Goal: Task Accomplishment & Management: Use online tool/utility

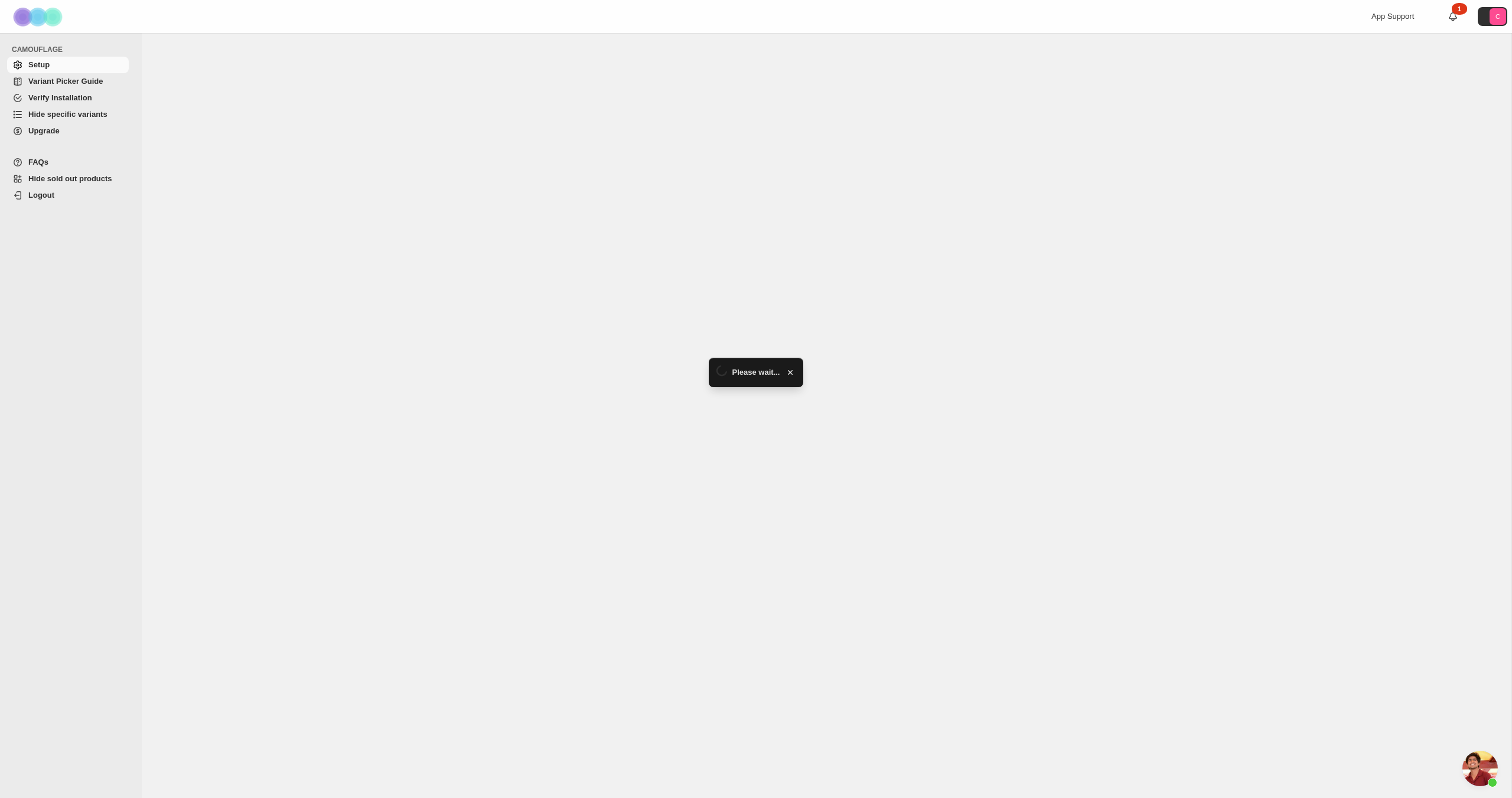
scroll to position [278, 0]
select select "******"
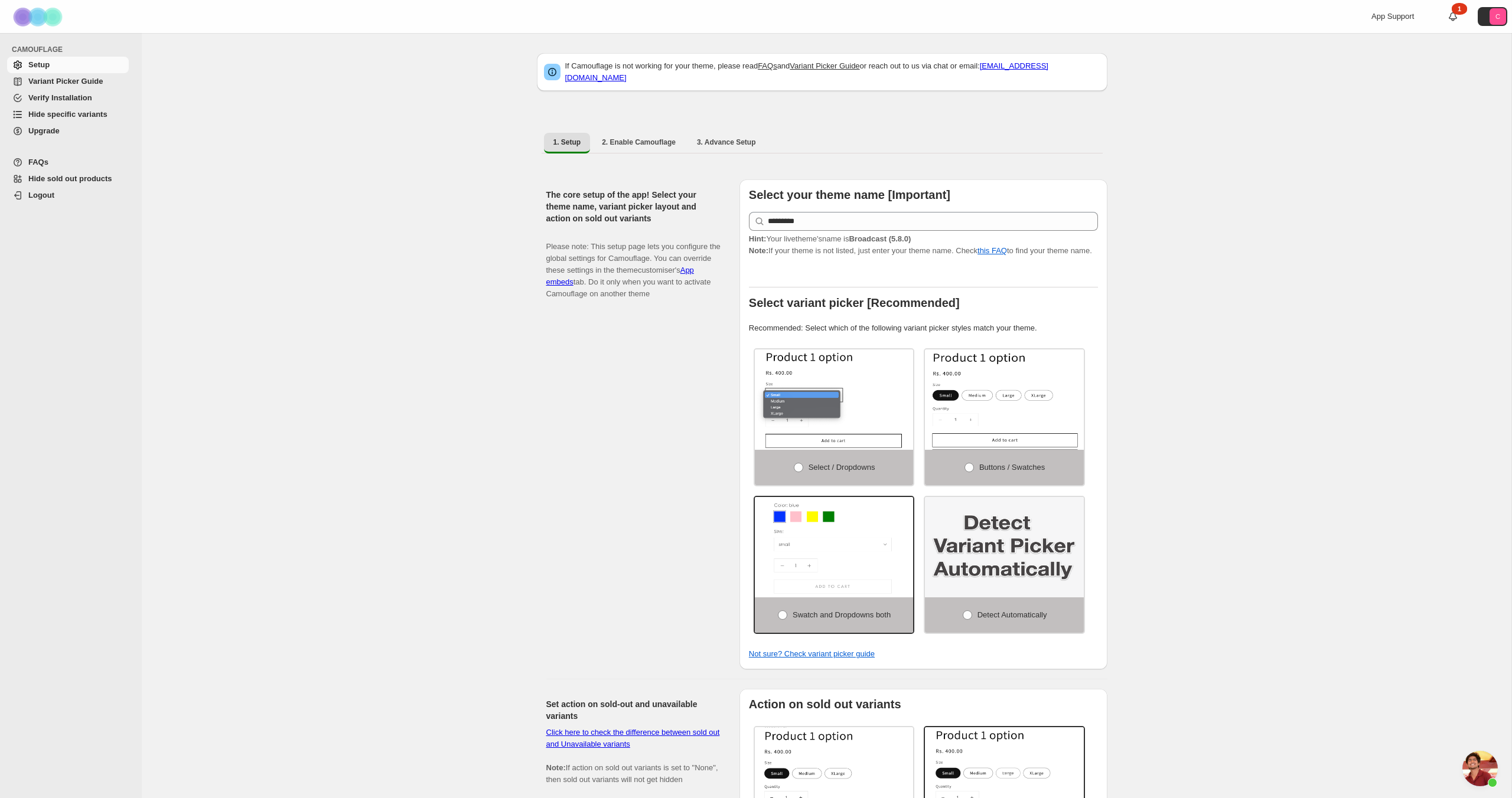
click at [48, 117] on span "Hide specific variants" at bounding box center [68, 115] width 79 height 9
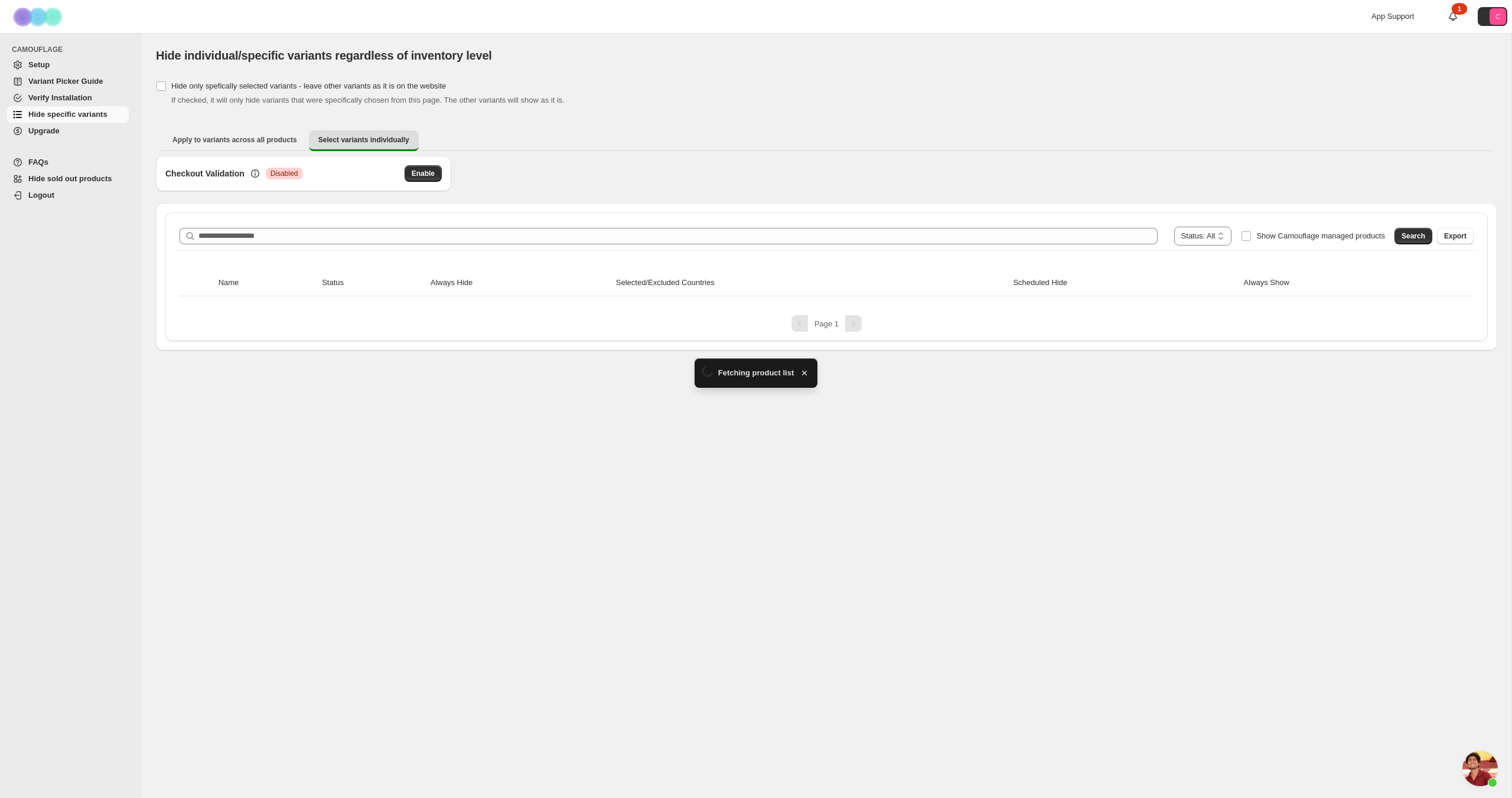
scroll to position [278, 0]
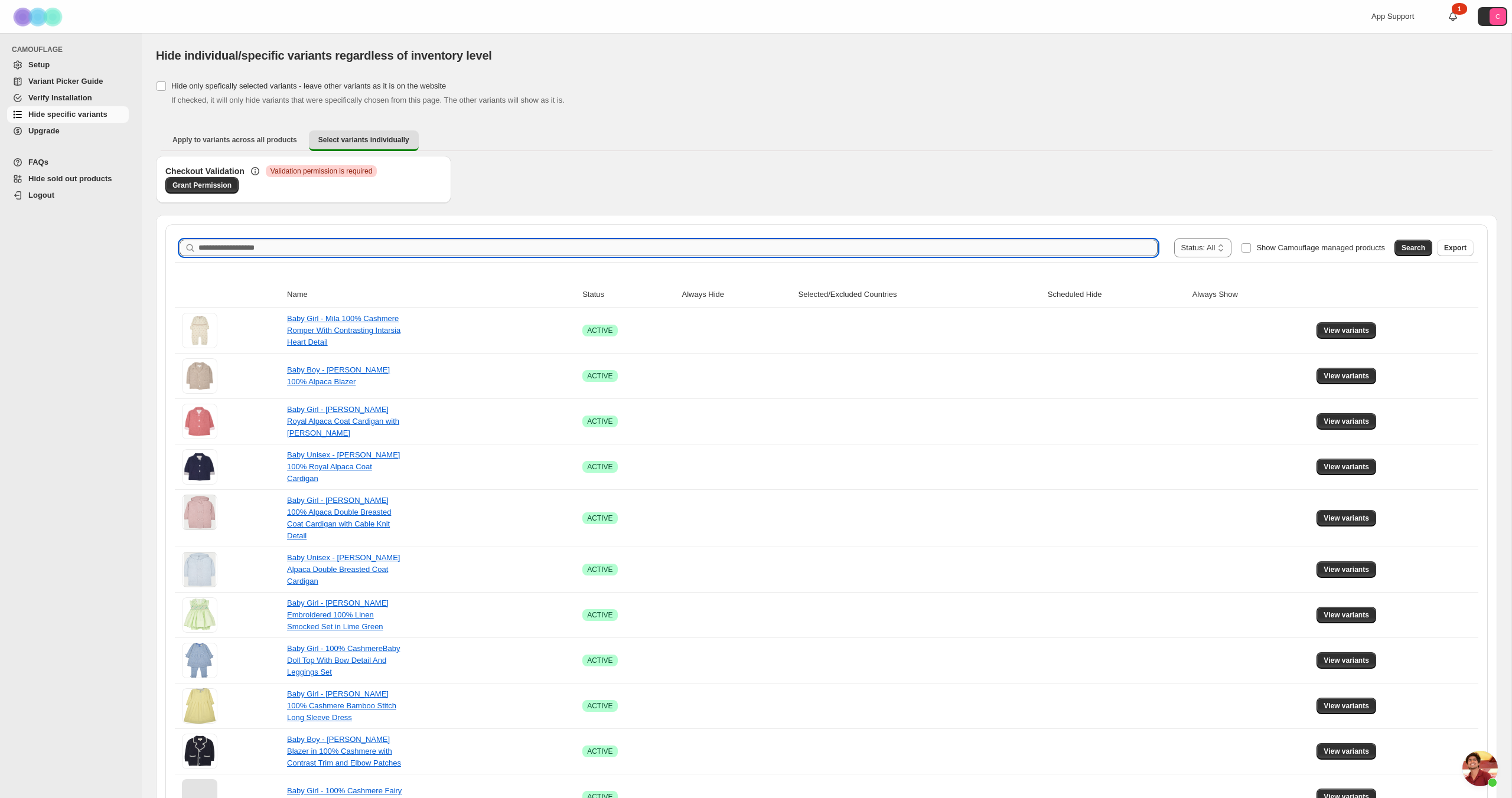
click at [884, 246] on input "Search product name" at bounding box center [678, 248] width 959 height 16
click at [1412, 248] on span "Search" at bounding box center [1413, 248] width 24 height 9
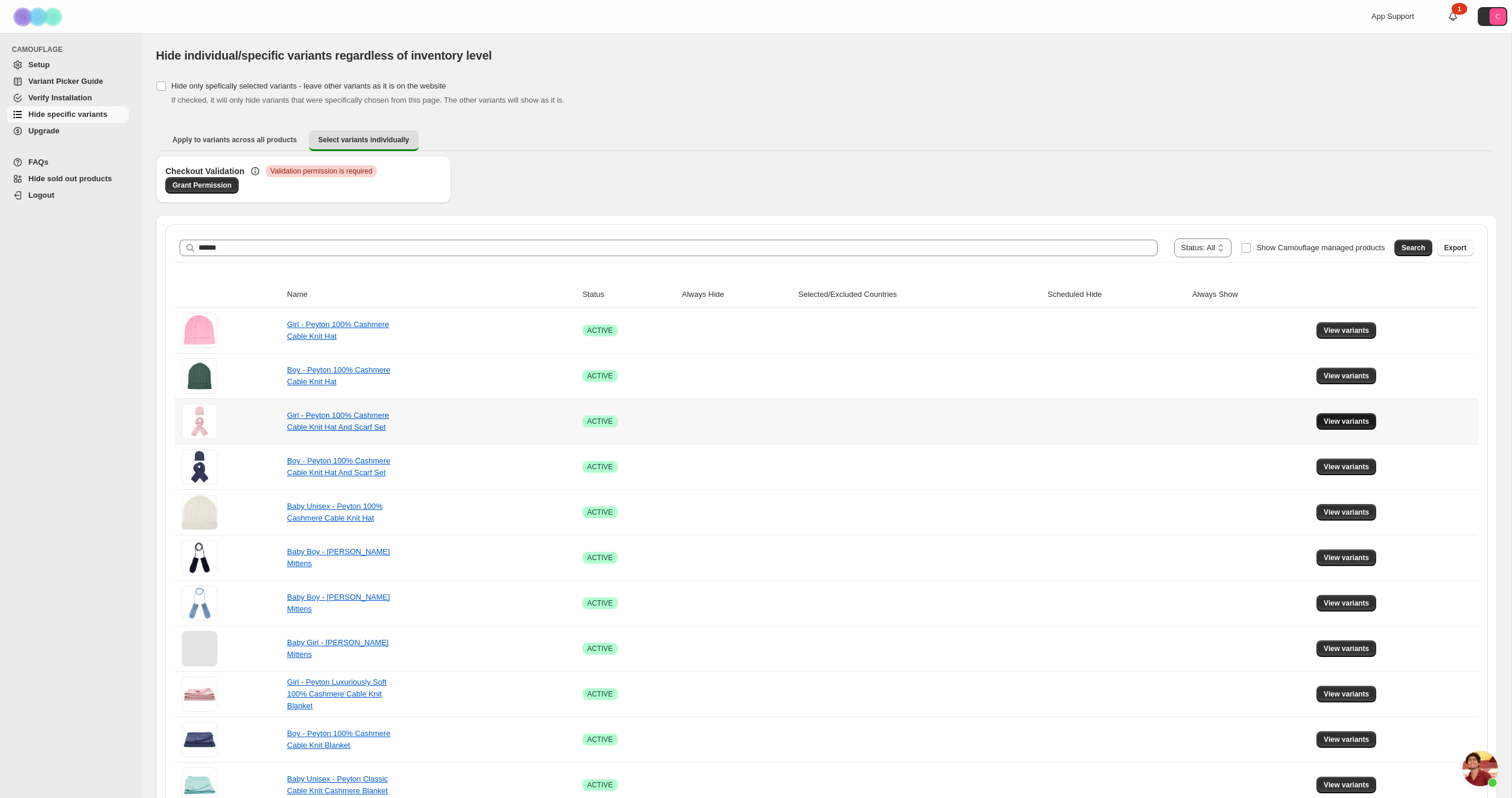
click at [1369, 419] on span "View variants" at bounding box center [1346, 421] width 46 height 9
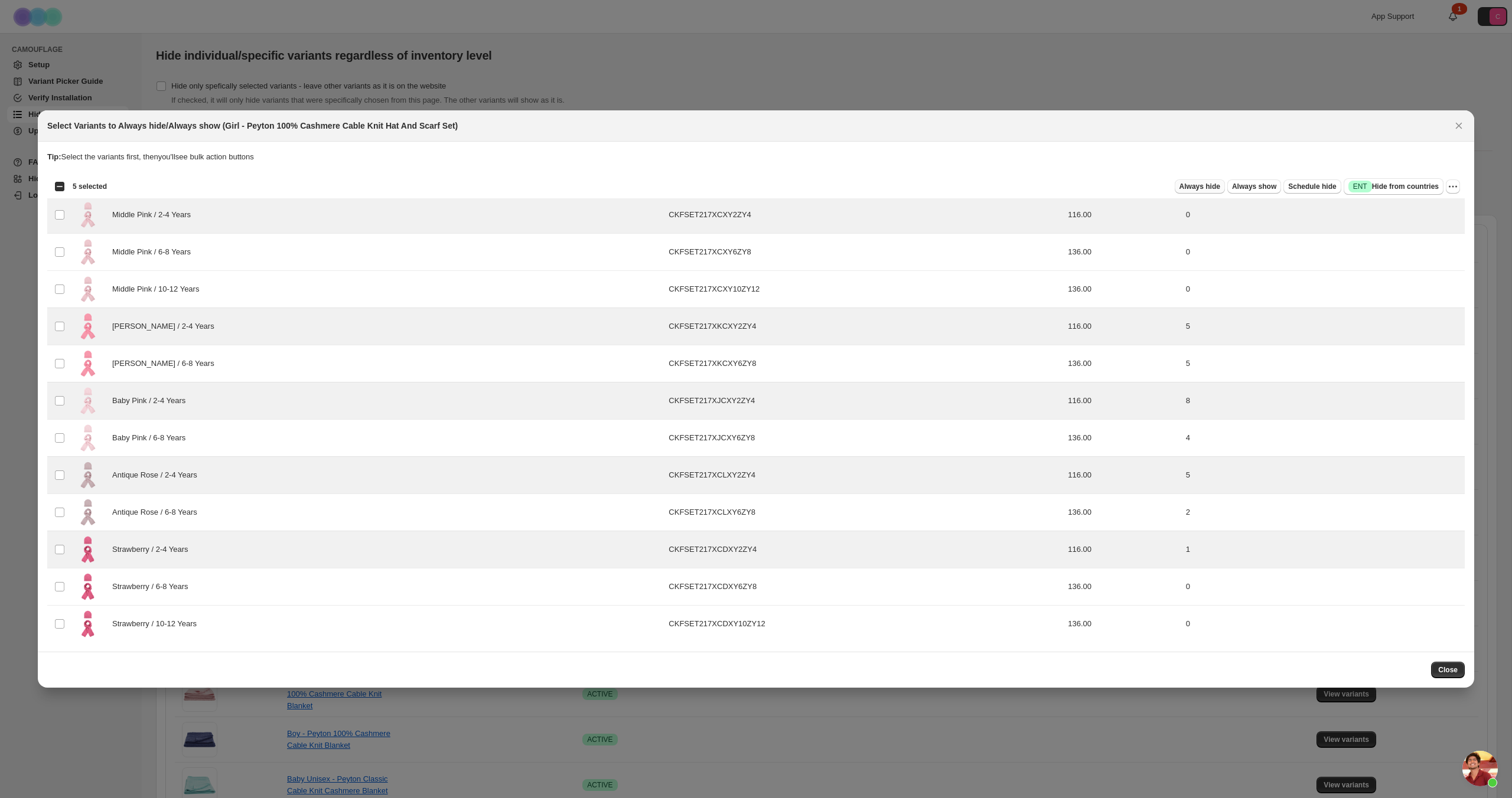
click at [1197, 189] on span "Always hide" at bounding box center [1200, 186] width 40 height 9
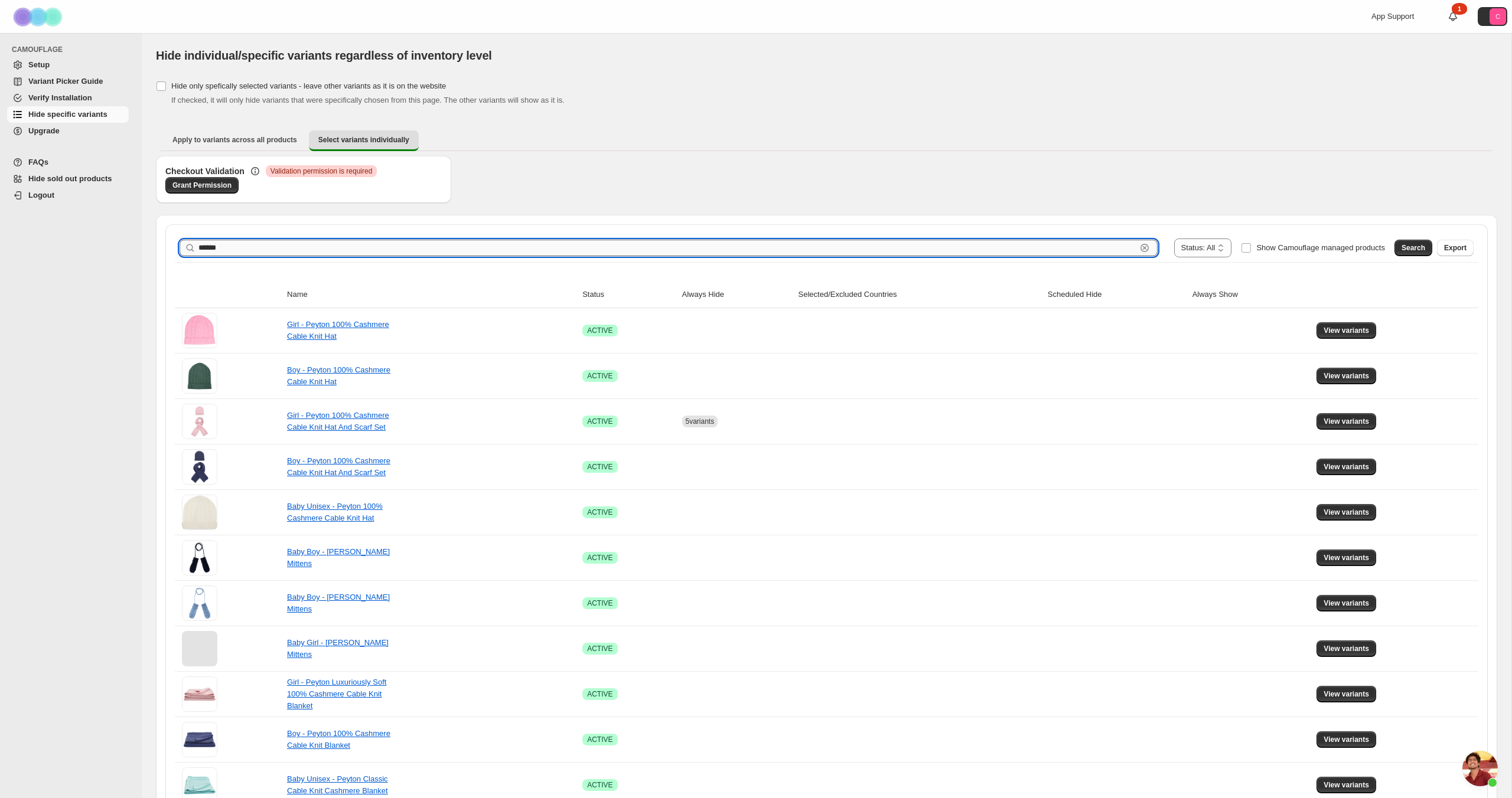
click at [351, 244] on input "******" at bounding box center [667, 248] width 937 height 16
type input "*"
type input "*******"
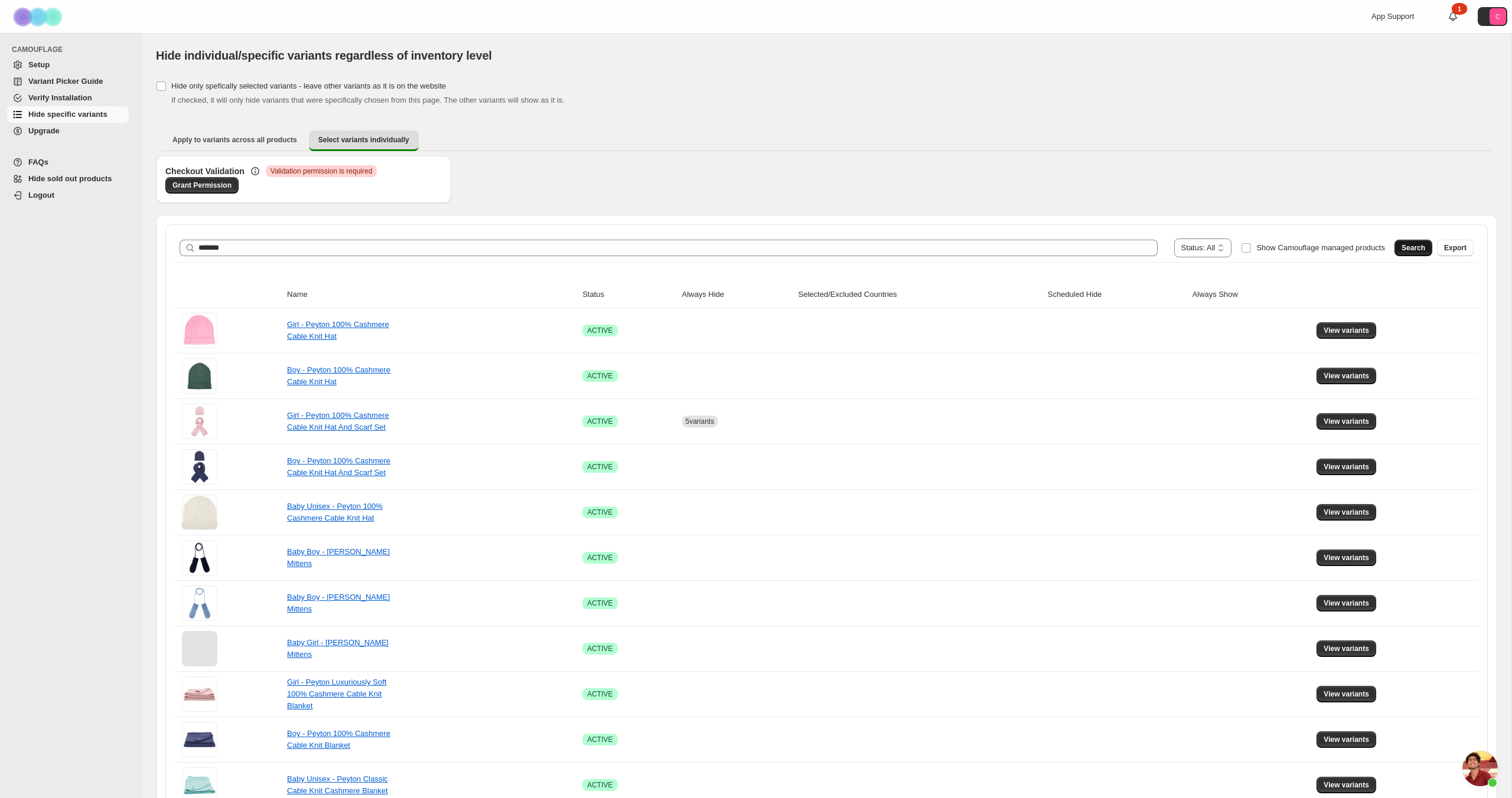
click at [1415, 250] on span "Search" at bounding box center [1413, 248] width 24 height 9
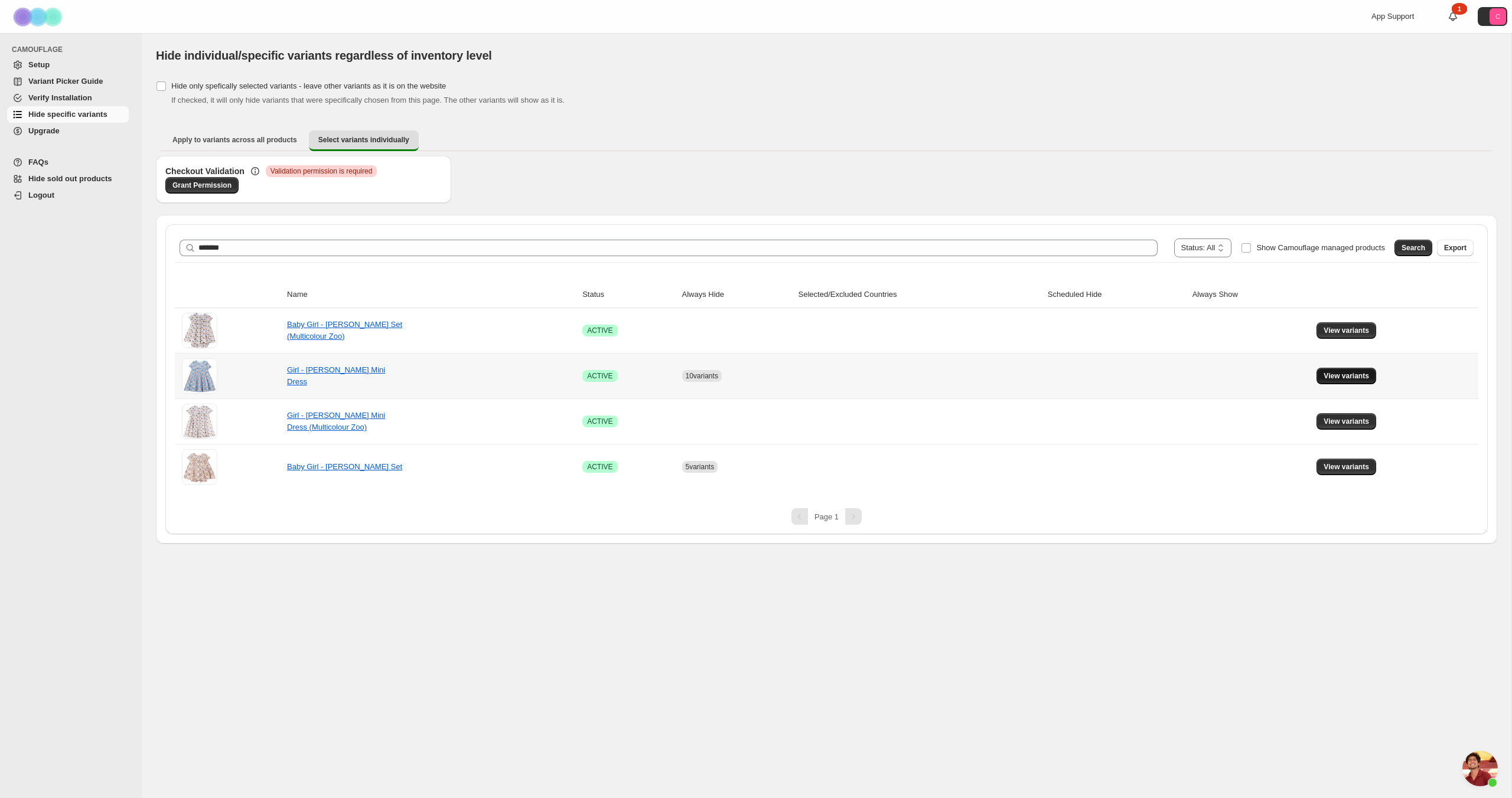
click at [1367, 373] on span "View variants" at bounding box center [1346, 376] width 46 height 9
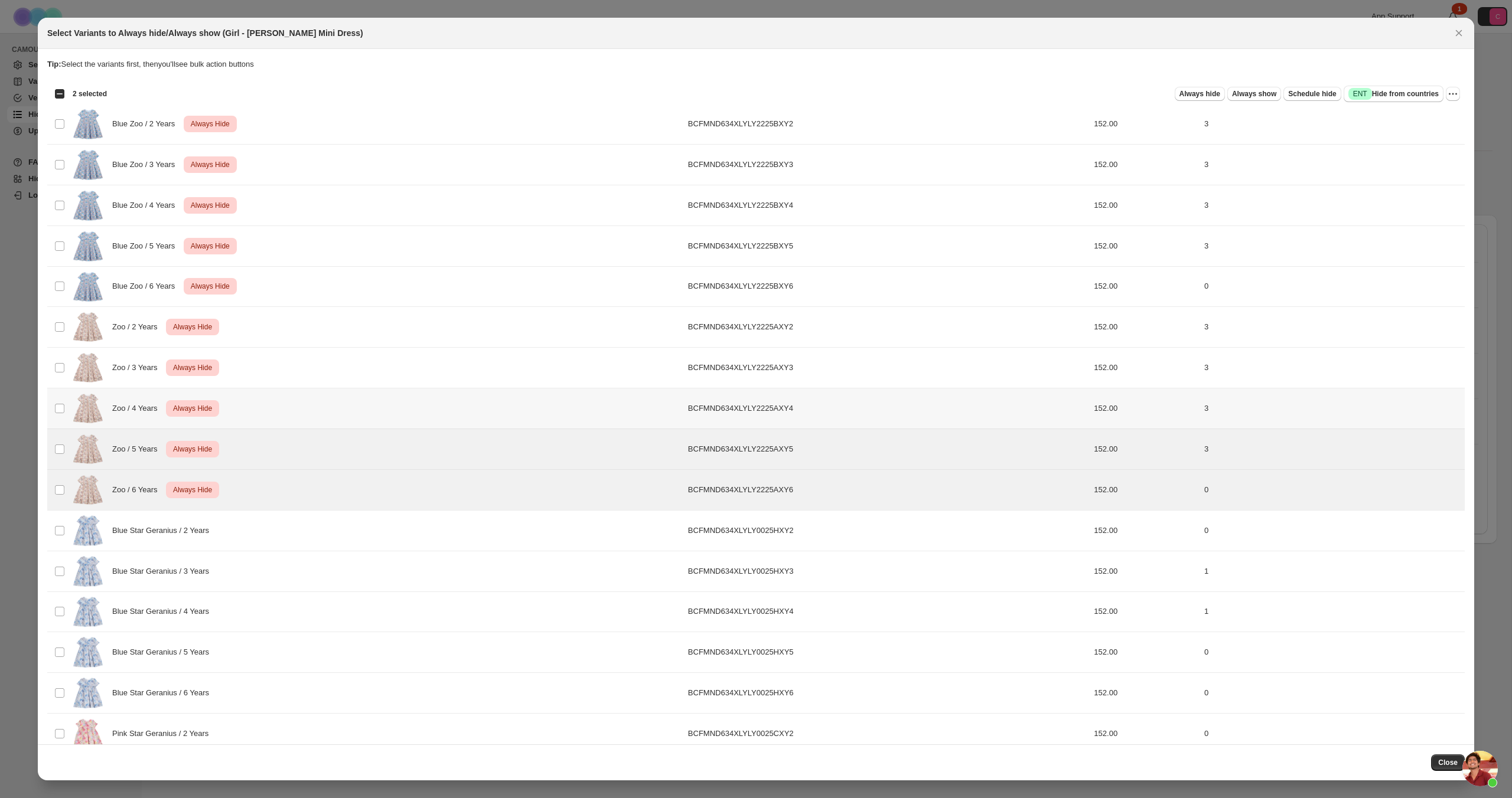
click at [59, 399] on td "Select product variant" at bounding box center [59, 409] width 22 height 40
click at [60, 358] on td "Select product variant" at bounding box center [59, 368] width 22 height 40
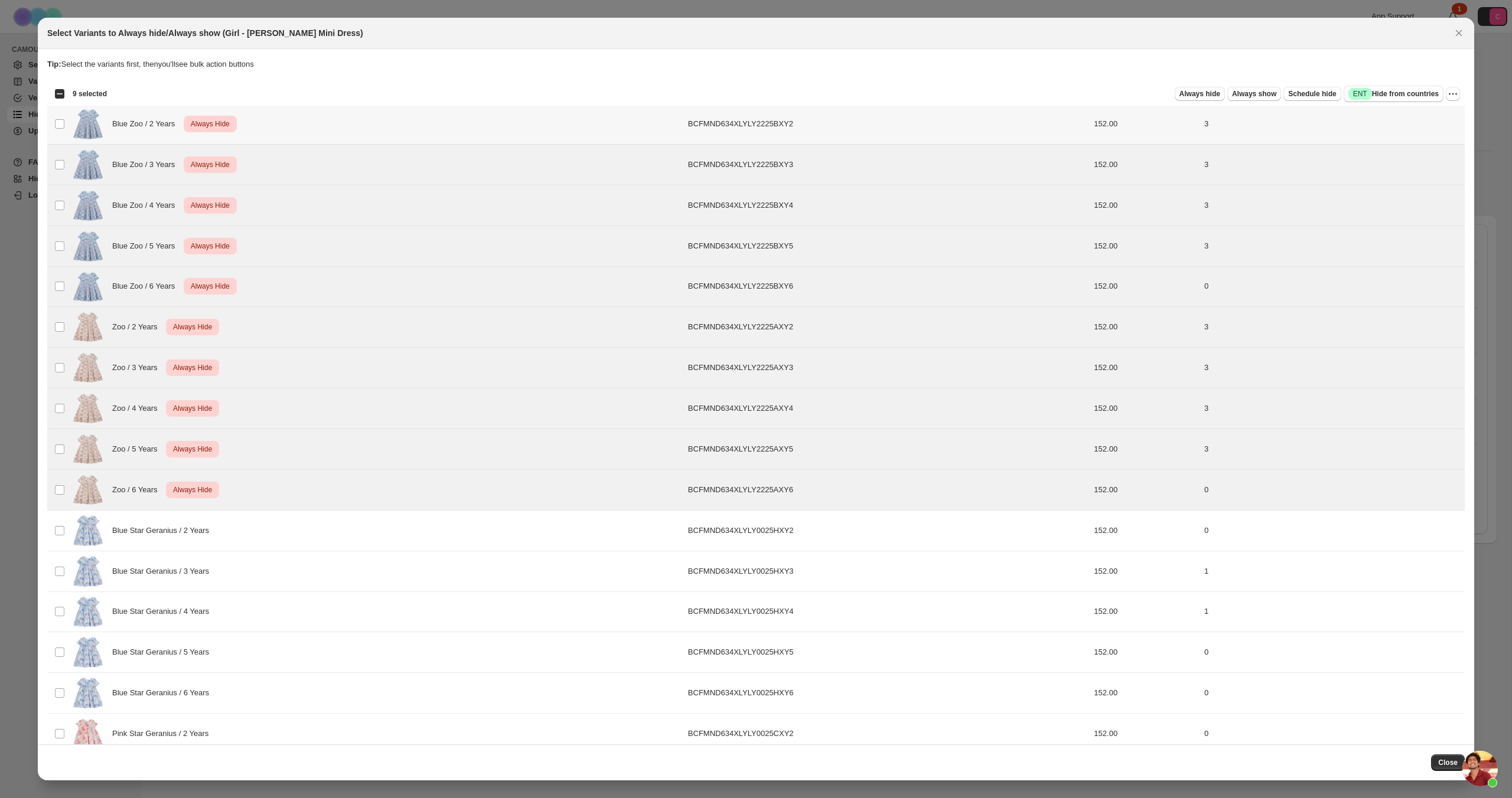
click at [65, 123] on td "Select product variant" at bounding box center [59, 124] width 22 height 40
click at [1248, 94] on span "Always show" at bounding box center [1254, 93] width 44 height 9
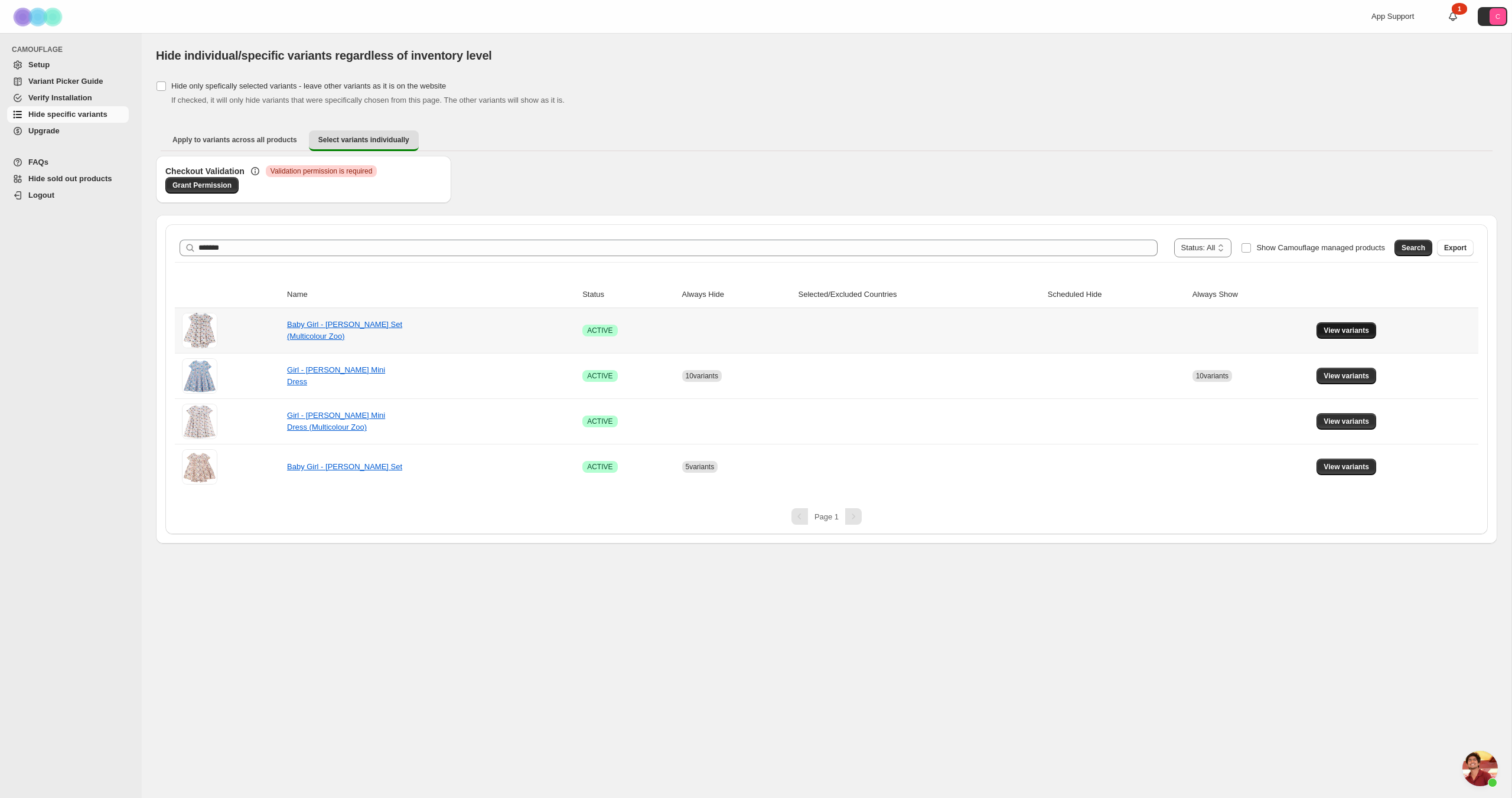
click at [1340, 331] on span "View variants" at bounding box center [1346, 331] width 46 height 9
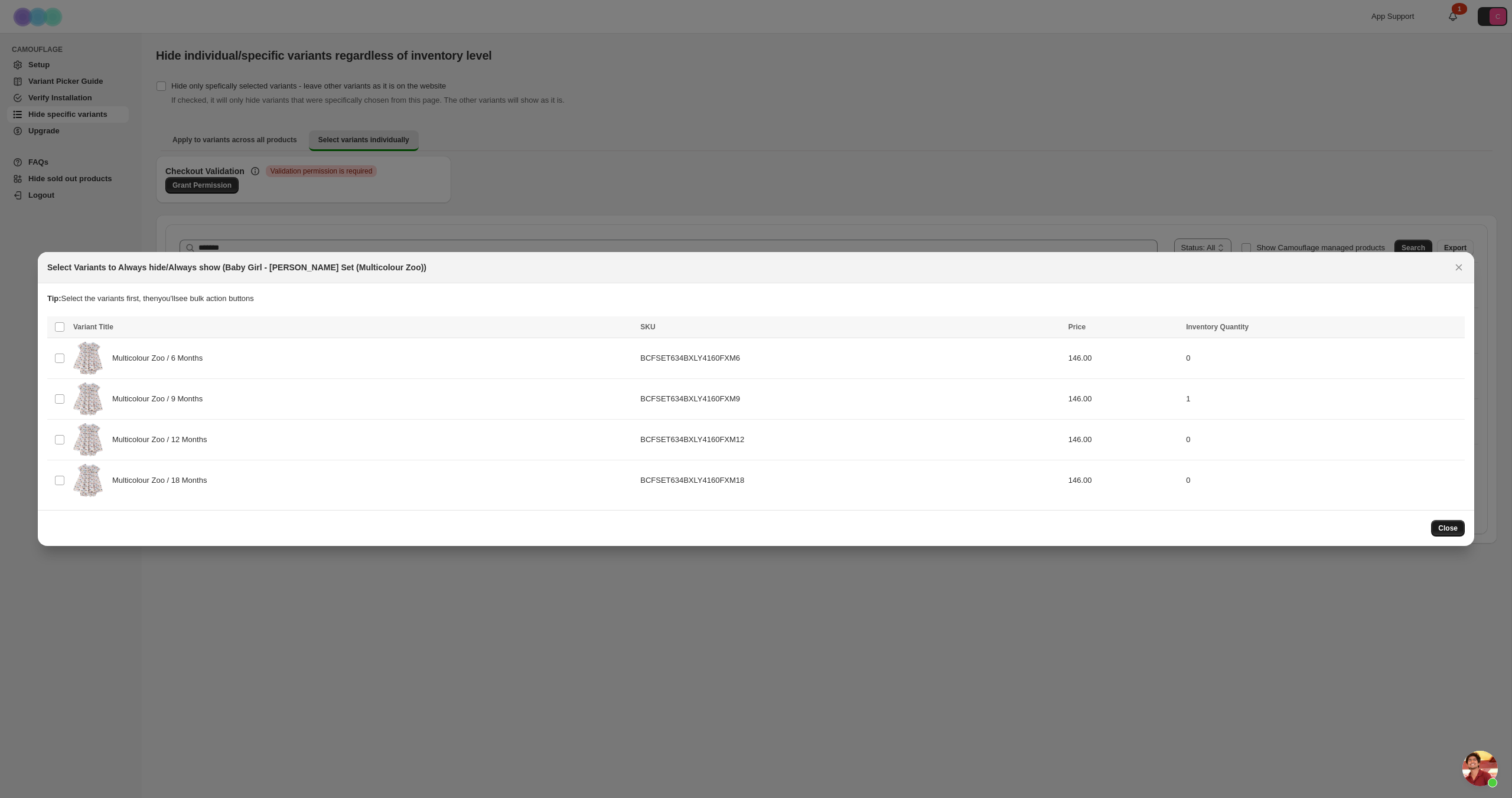
click at [1450, 527] on span "Close" at bounding box center [1447, 529] width 19 height 9
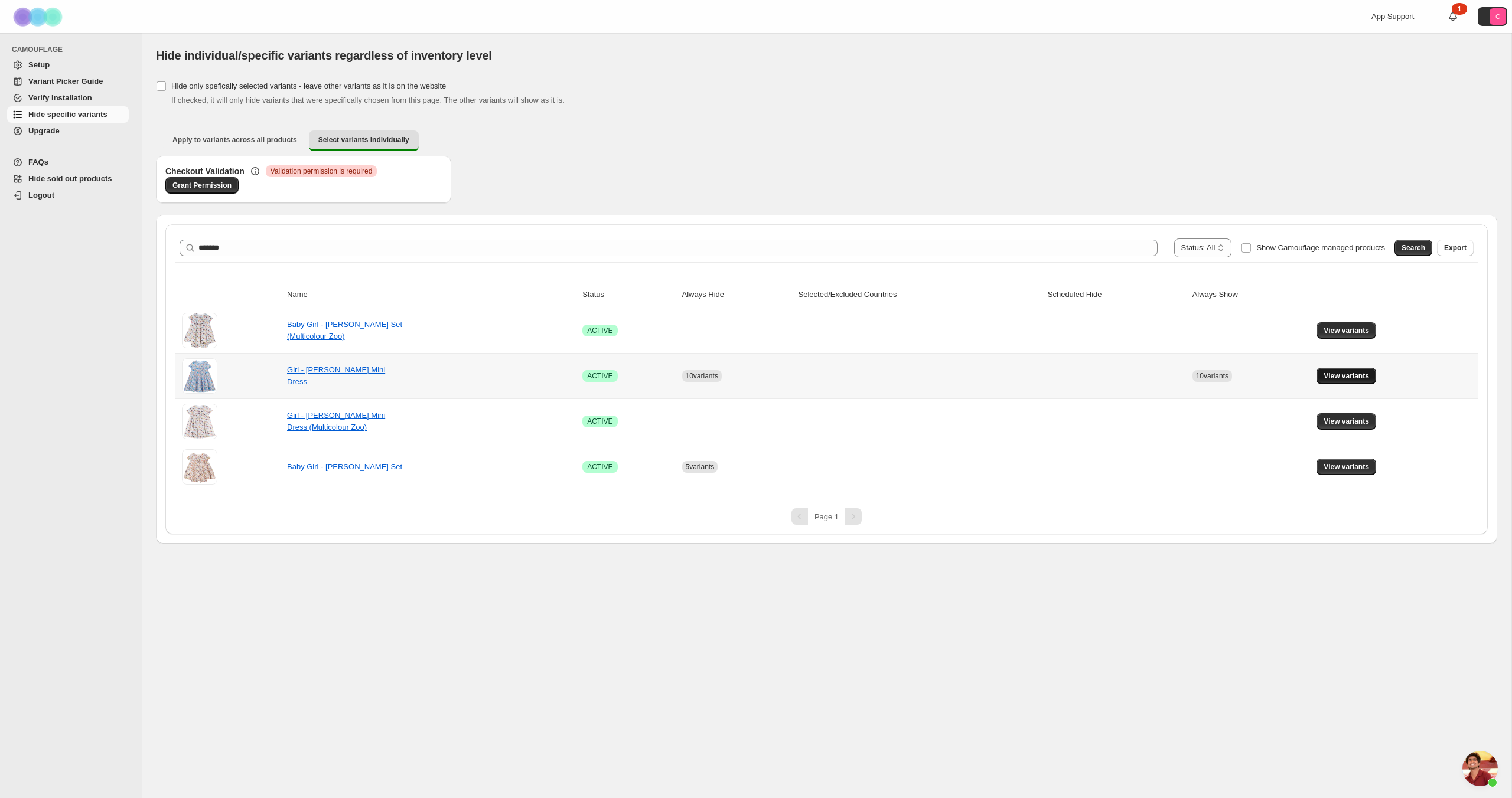
click at [1350, 379] on span "View variants" at bounding box center [1346, 376] width 46 height 9
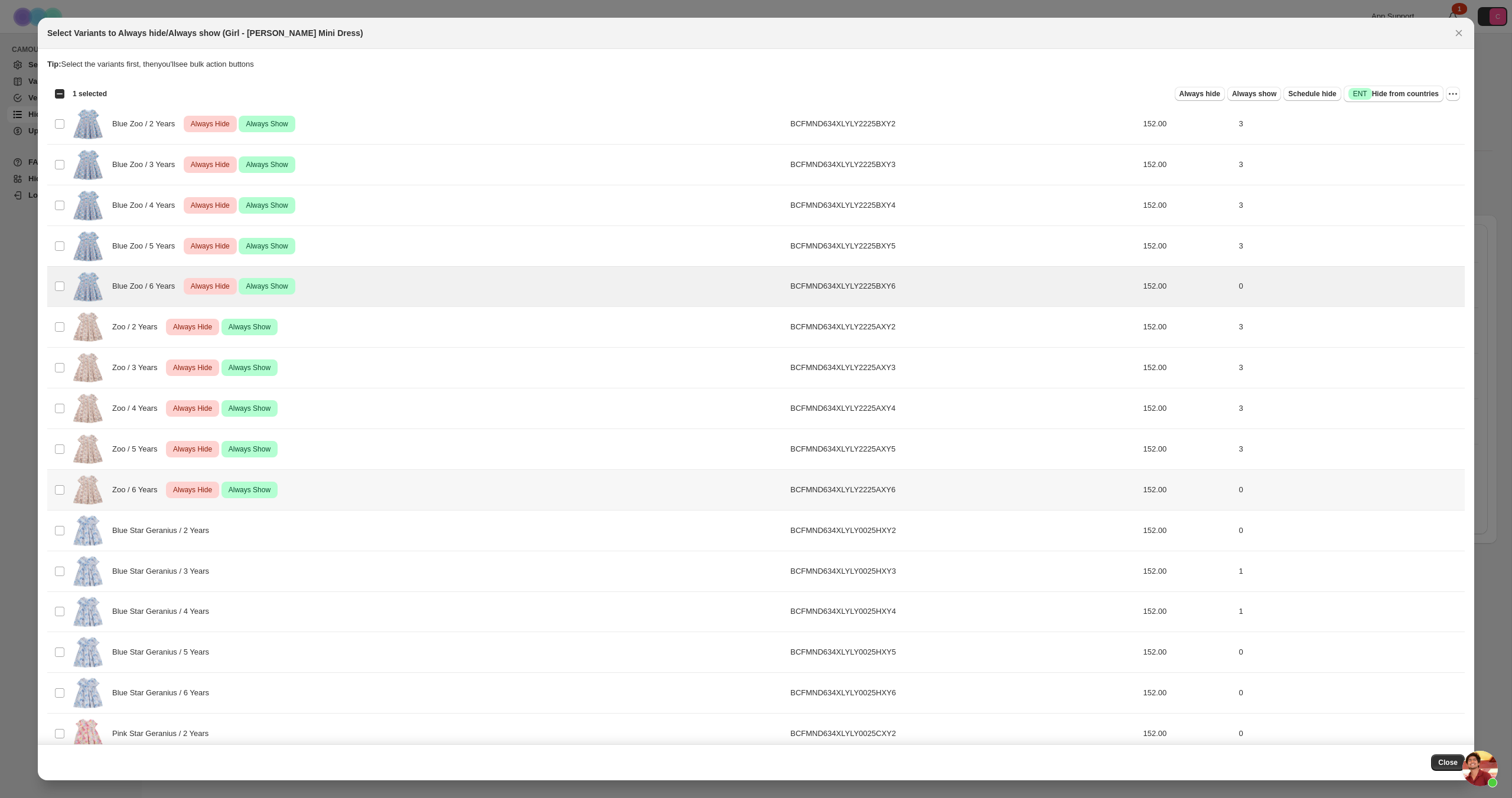
click at [58, 497] on td "Select product variant" at bounding box center [59, 489] width 22 height 40
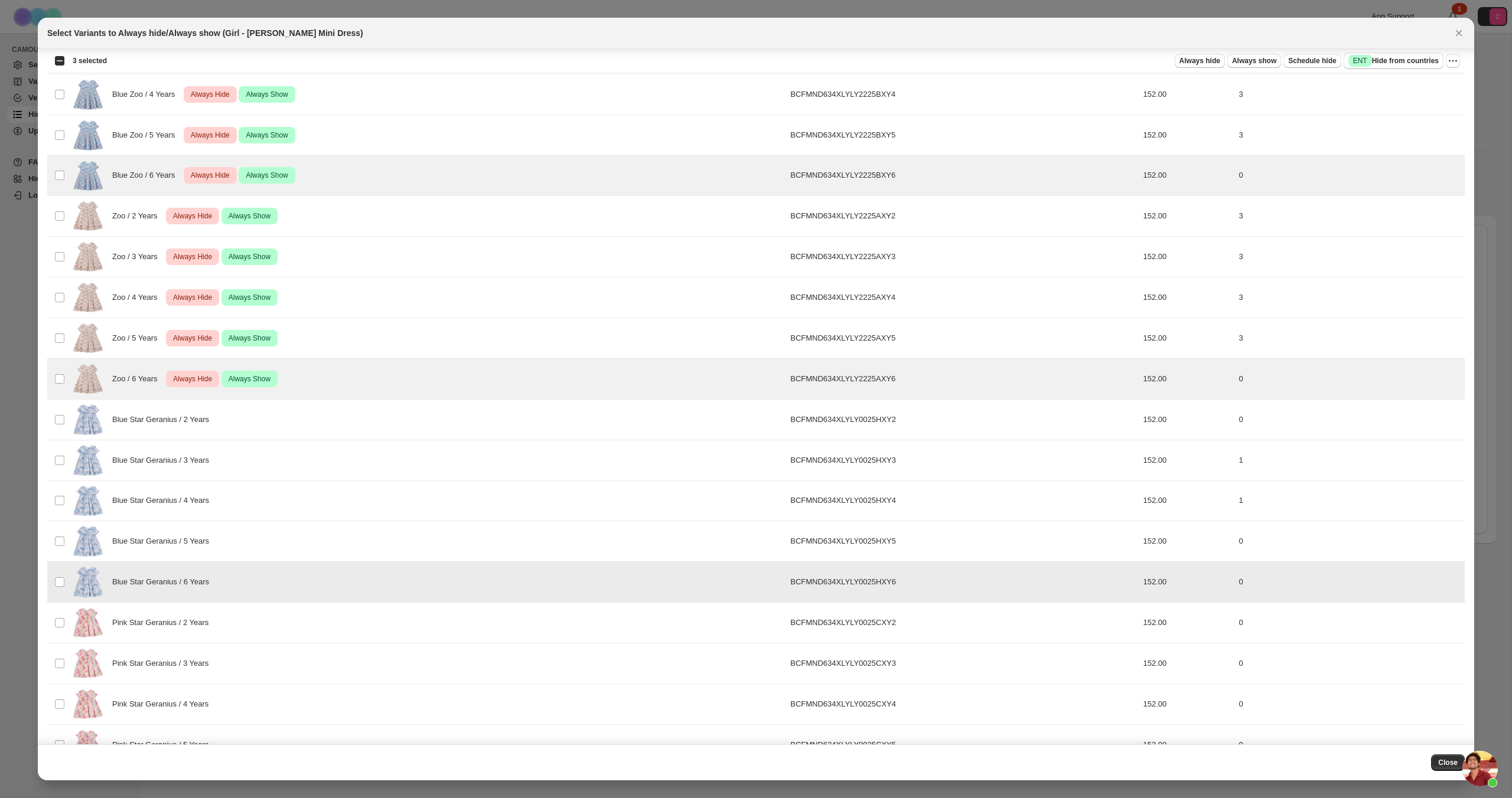
scroll to position [181, 0]
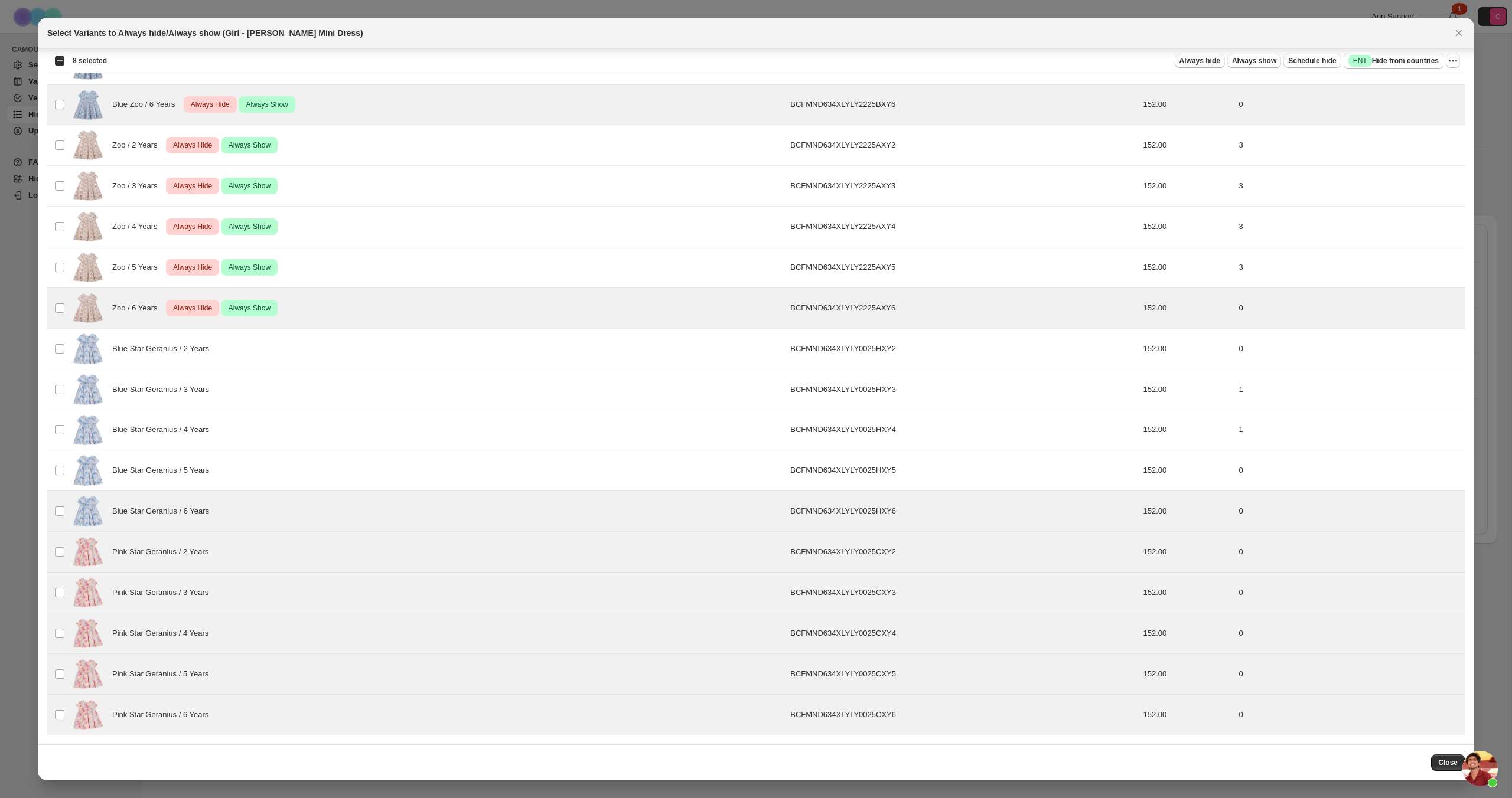
click at [1195, 60] on span "Always hide" at bounding box center [1200, 60] width 40 height 9
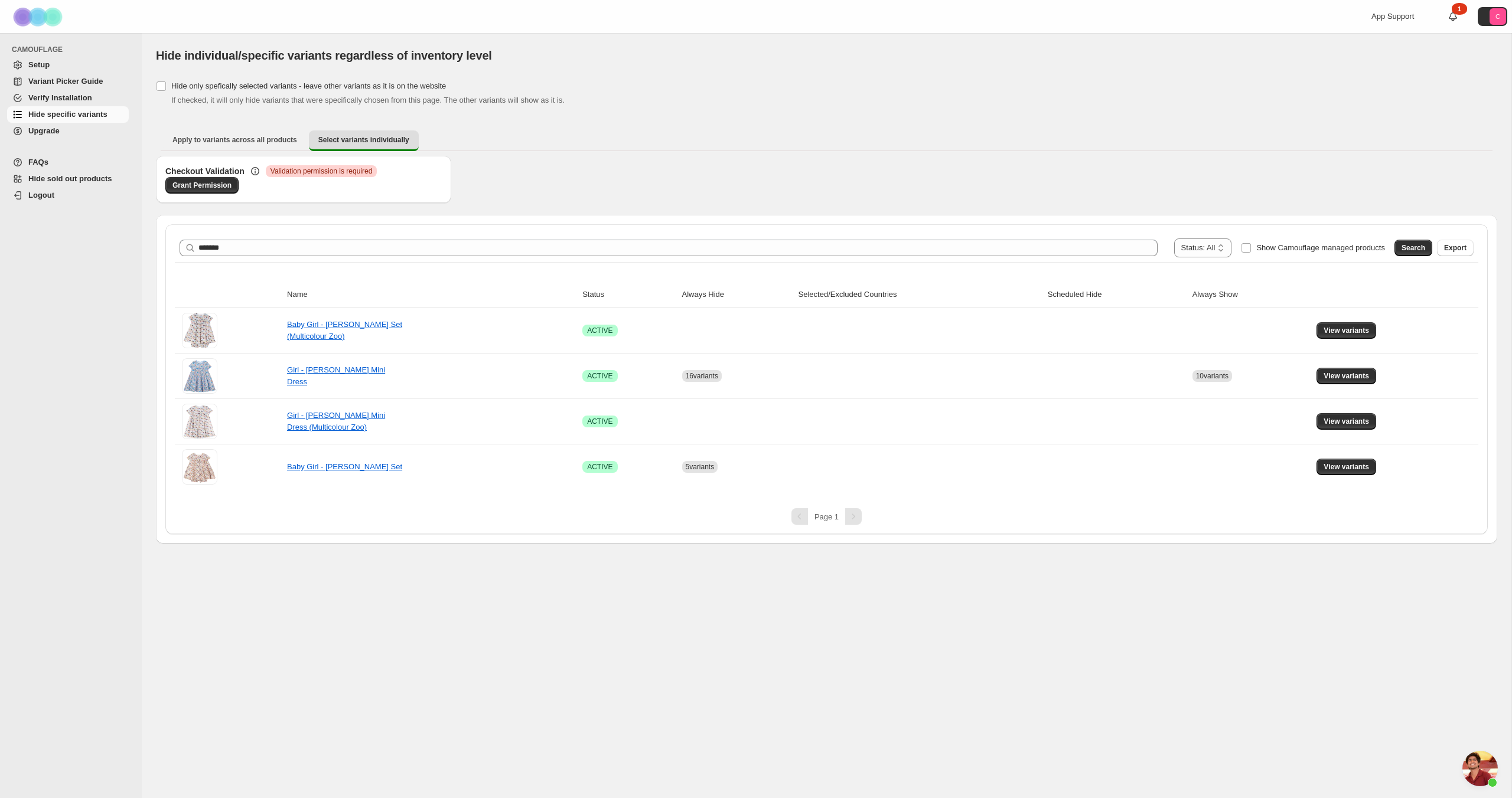
click at [48, 115] on span "Hide specific variants" at bounding box center [68, 115] width 79 height 9
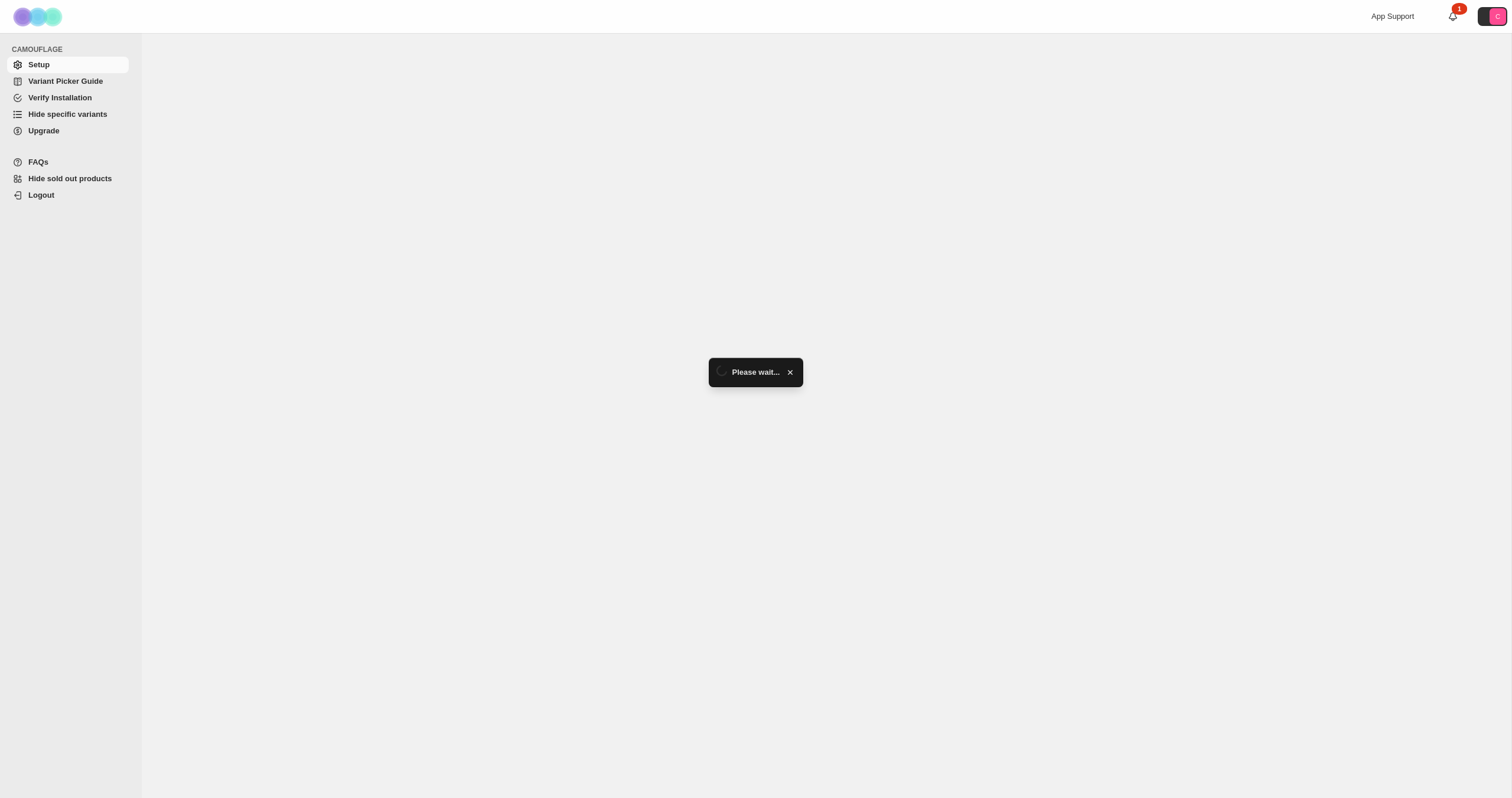
select select "******"
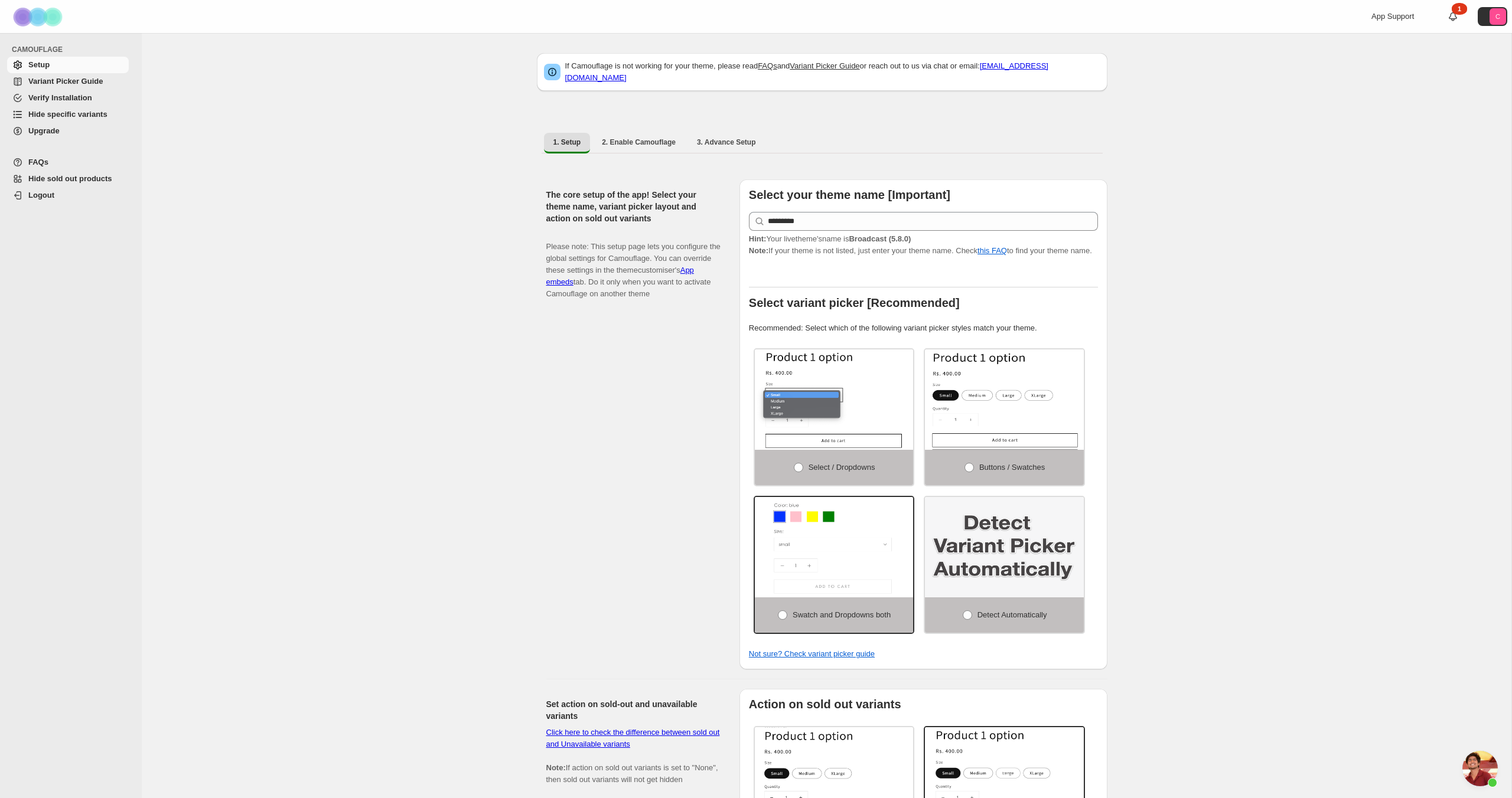
scroll to position [278, 0]
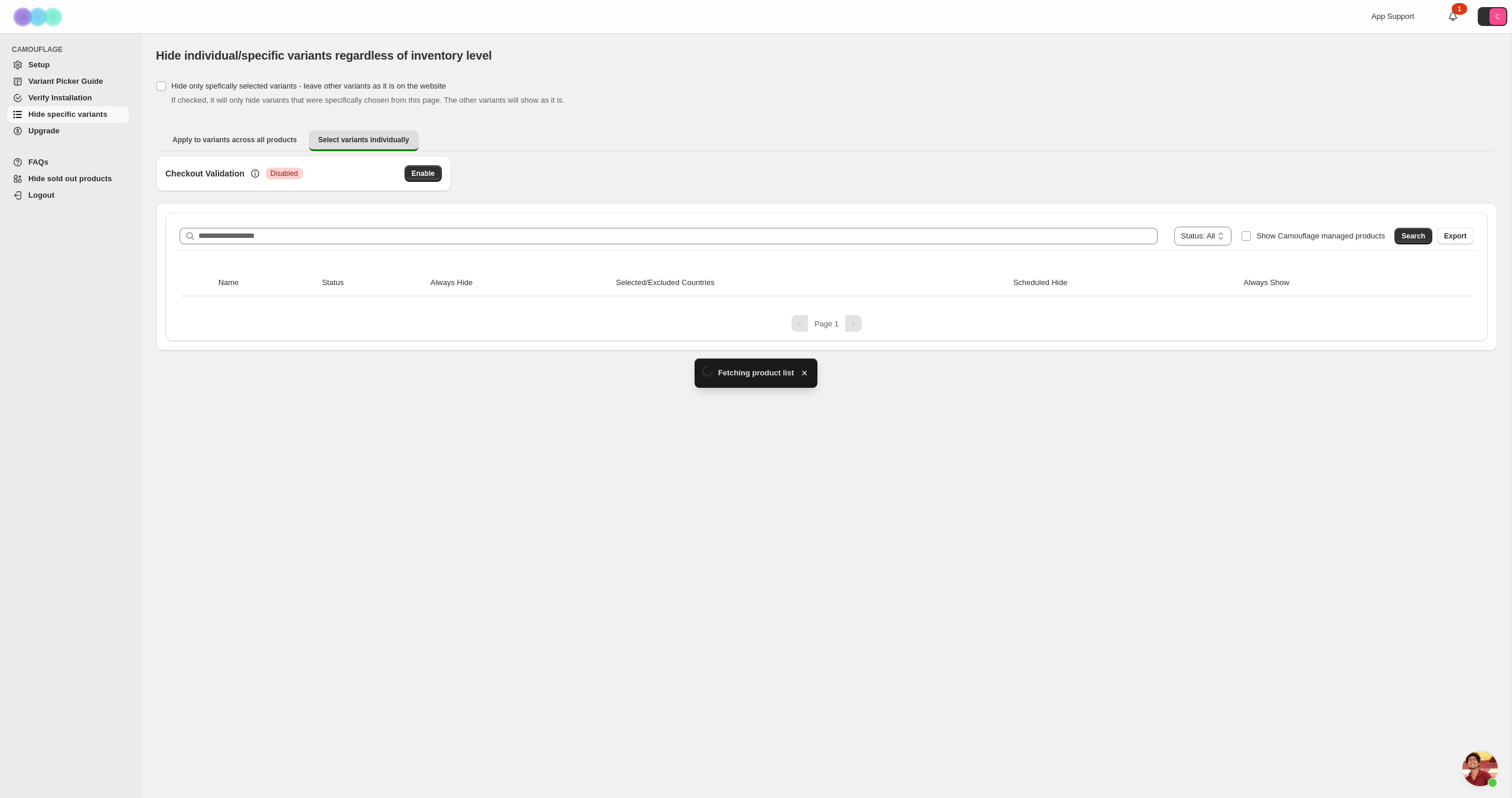
scroll to position [278, 0]
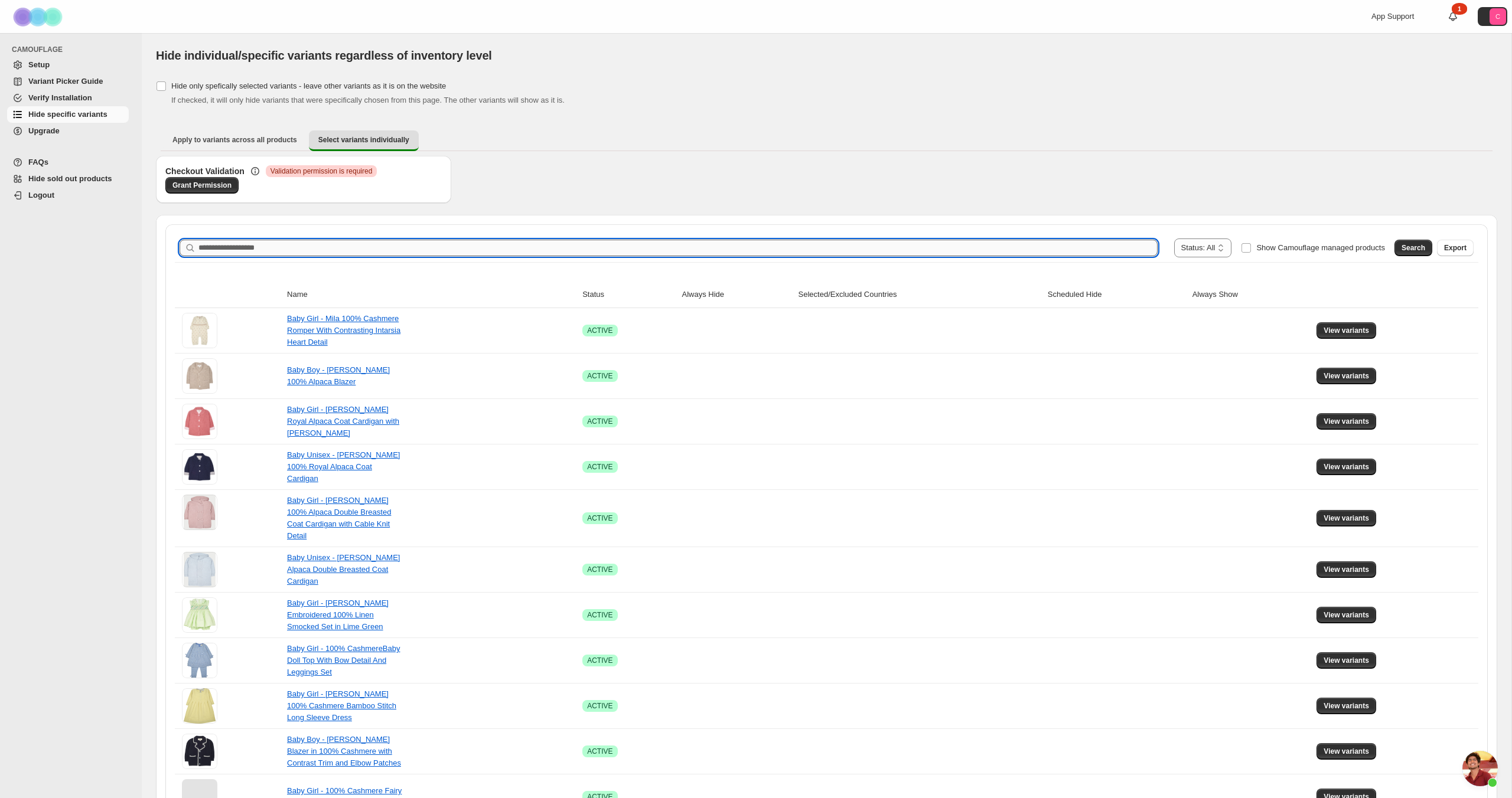
click at [237, 249] on input "Search product name" at bounding box center [678, 248] width 959 height 16
type input "*******"
click at [1403, 250] on span "Search" at bounding box center [1413, 248] width 24 height 9
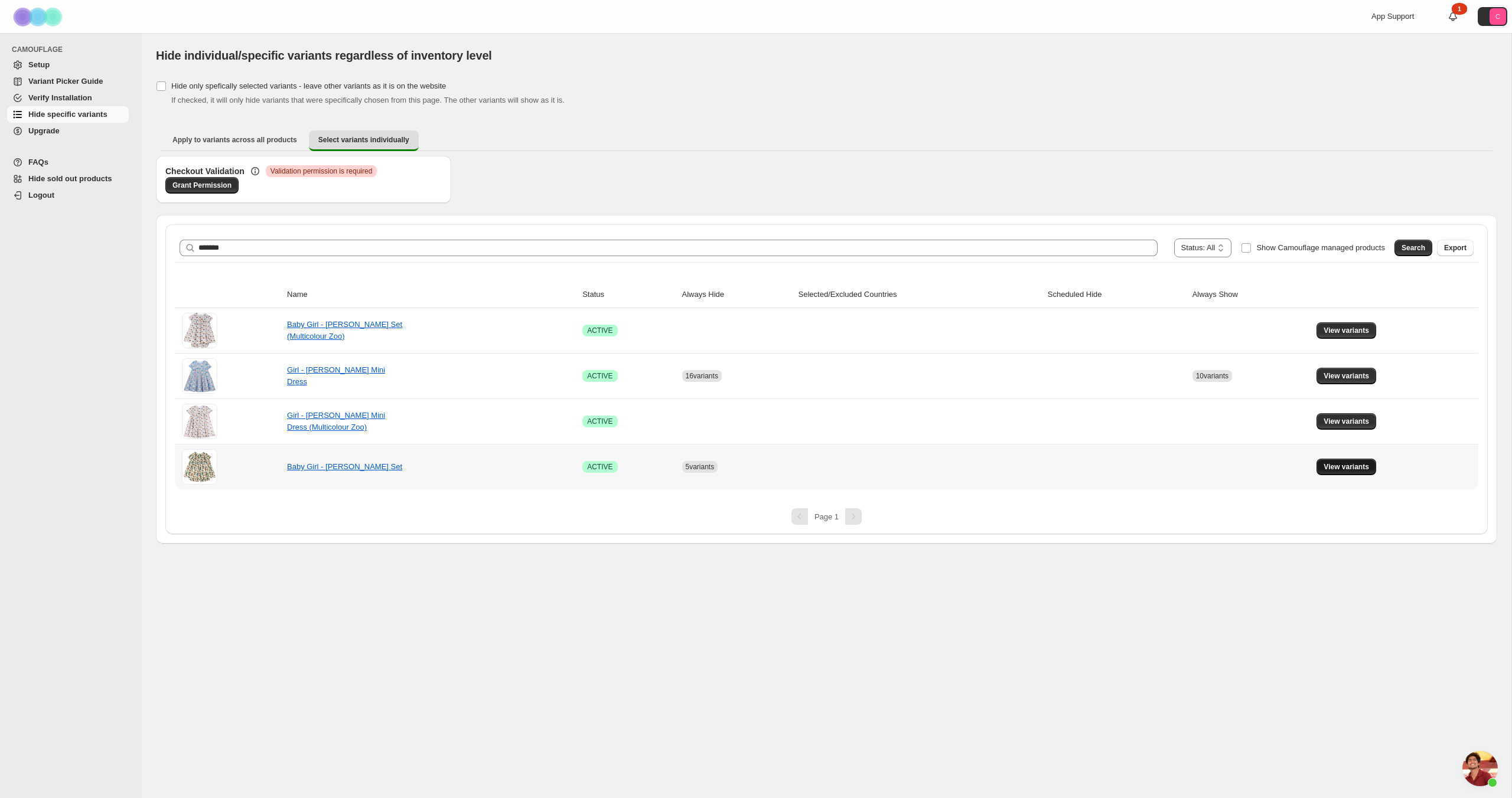
click at [1353, 472] on button "View variants" at bounding box center [1345, 467] width 60 height 16
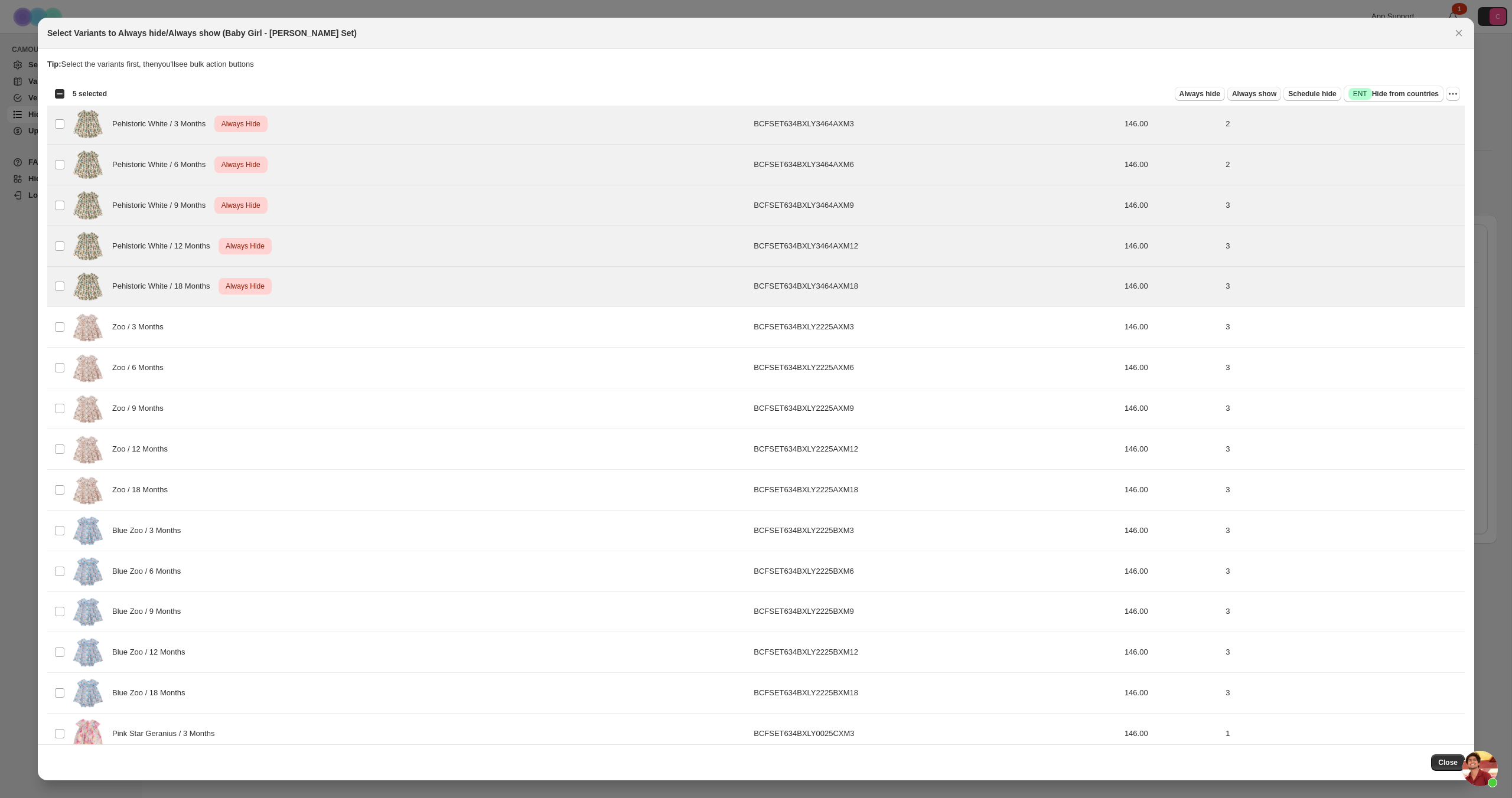
click at [1244, 99] on button "Always show" at bounding box center [1254, 93] width 54 height 14
